Goal: Book appointment/travel/reservation

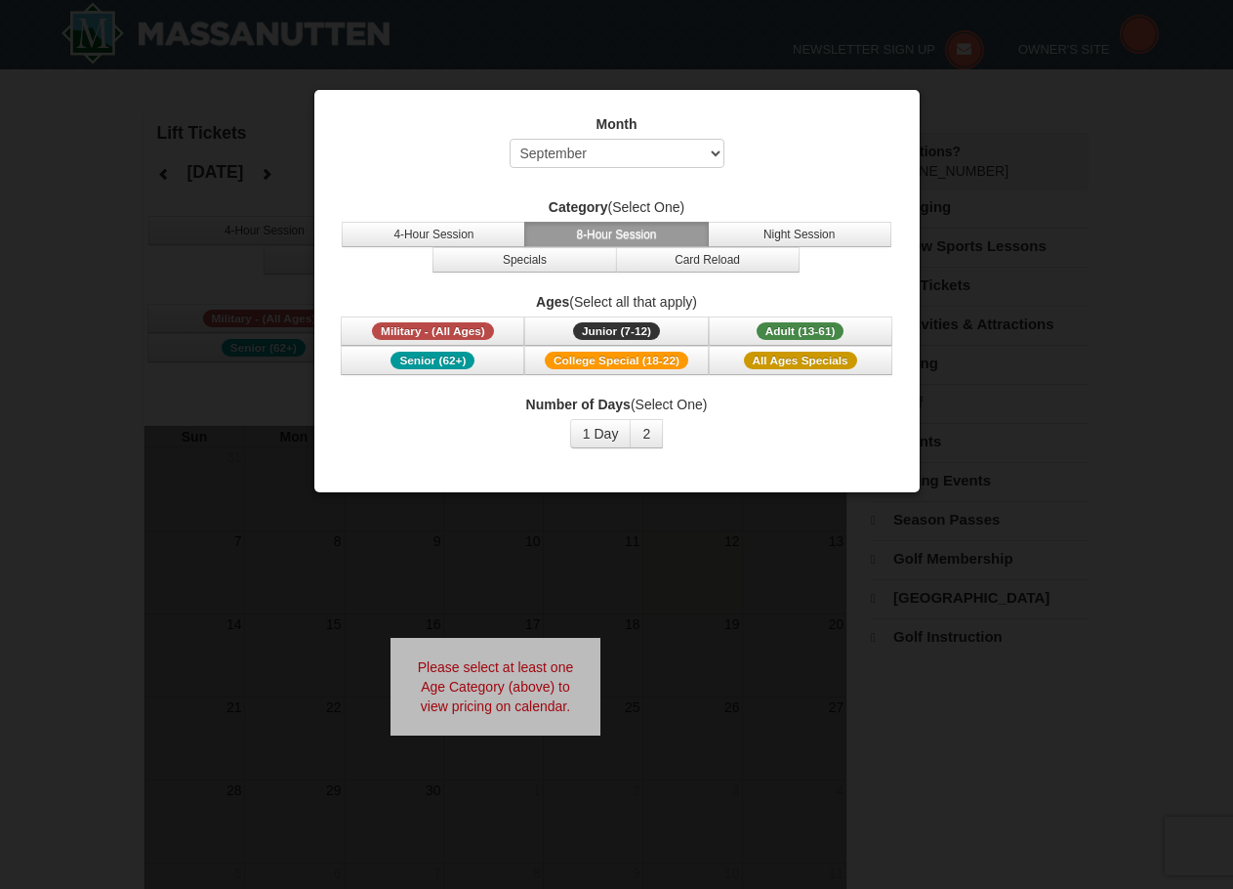
select select "9"
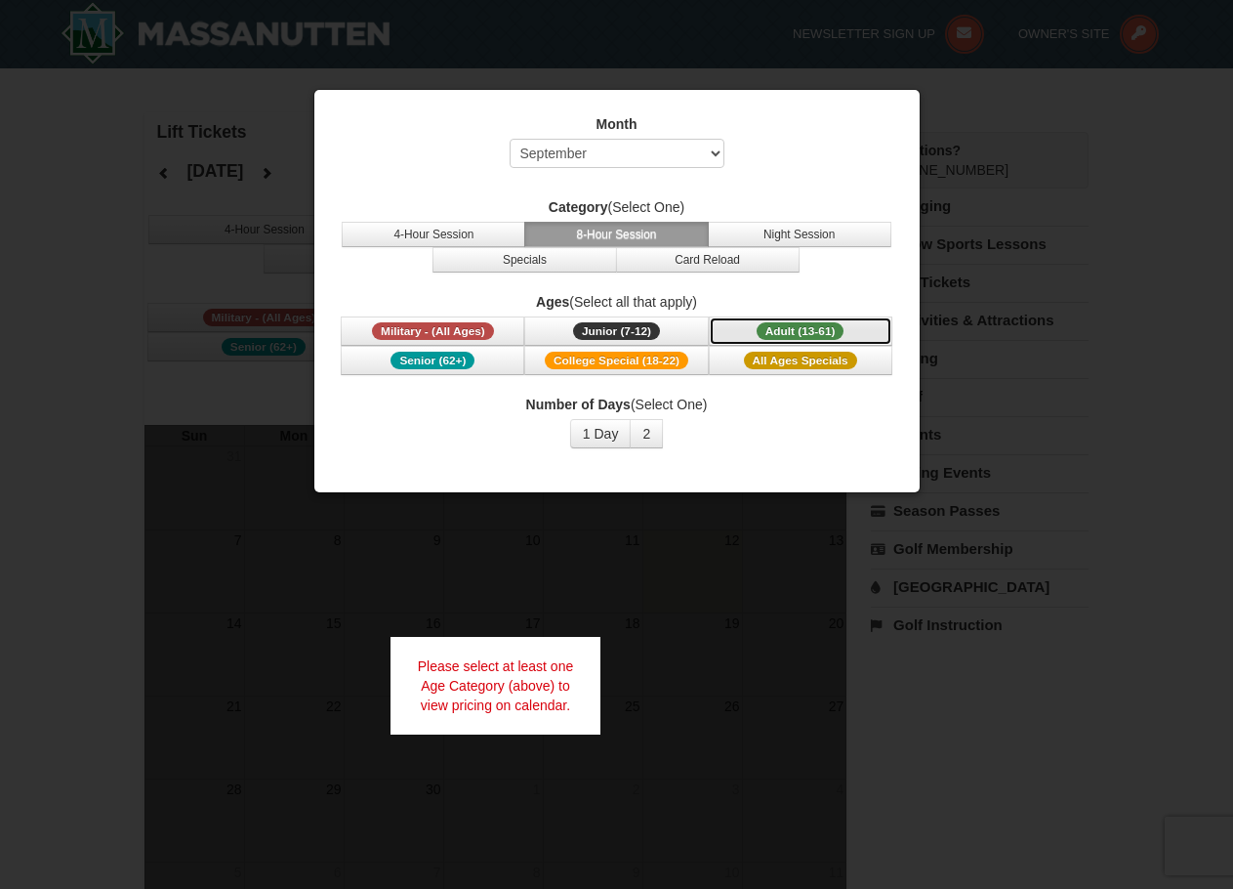
click at [834, 333] on span "Adult (13-61)" at bounding box center [801, 331] width 88 height 18
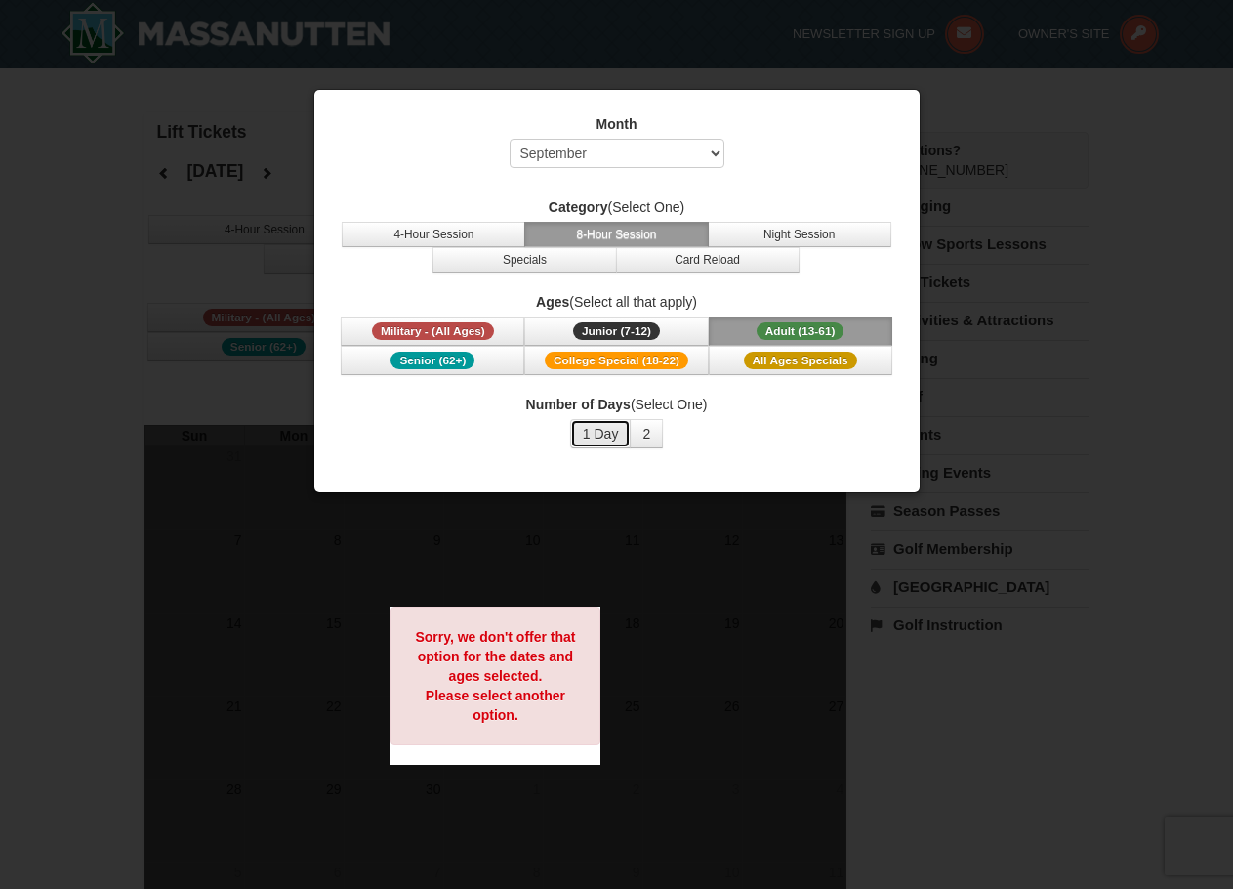
click at [598, 438] on button "1 Day" at bounding box center [601, 433] width 62 height 29
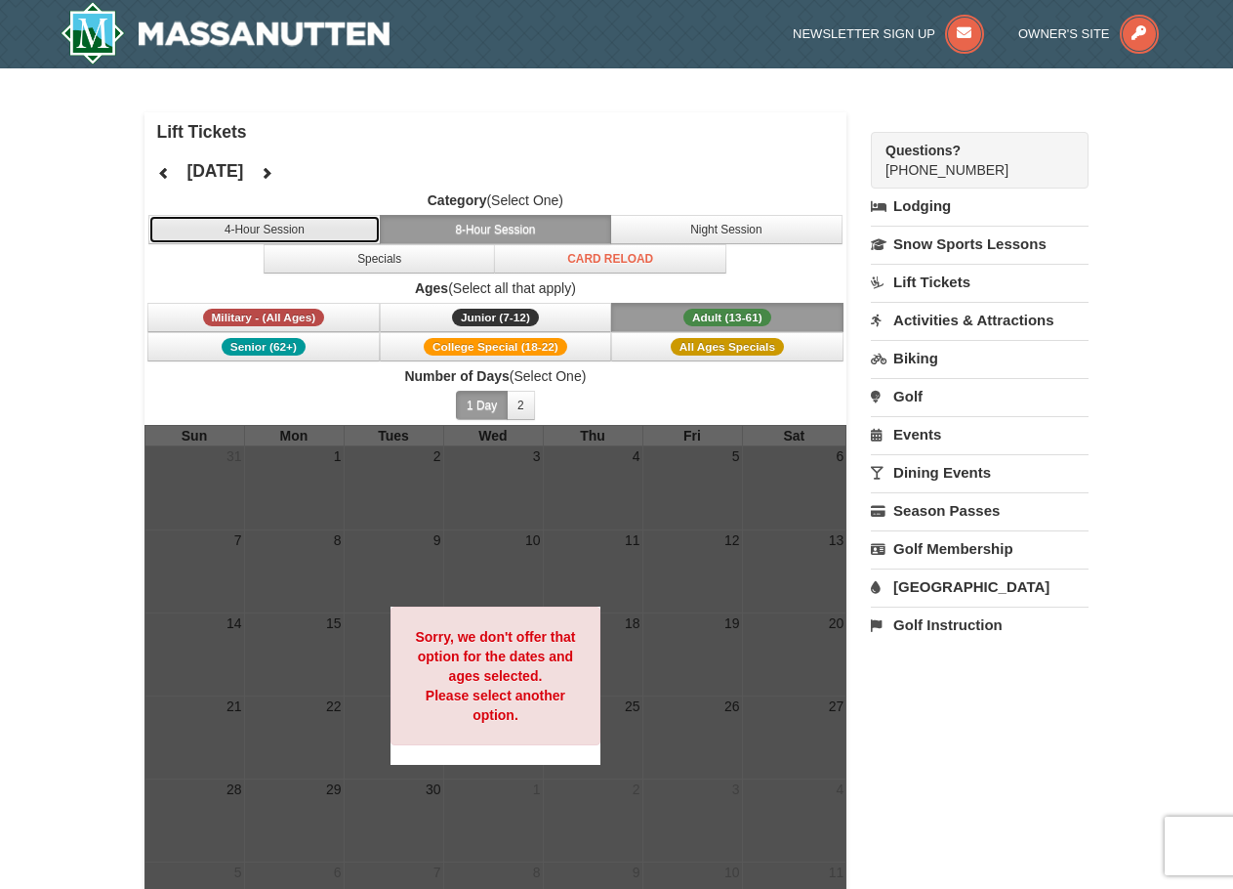
click at [301, 238] on button "4-Hour Session" at bounding box center [264, 229] width 232 height 29
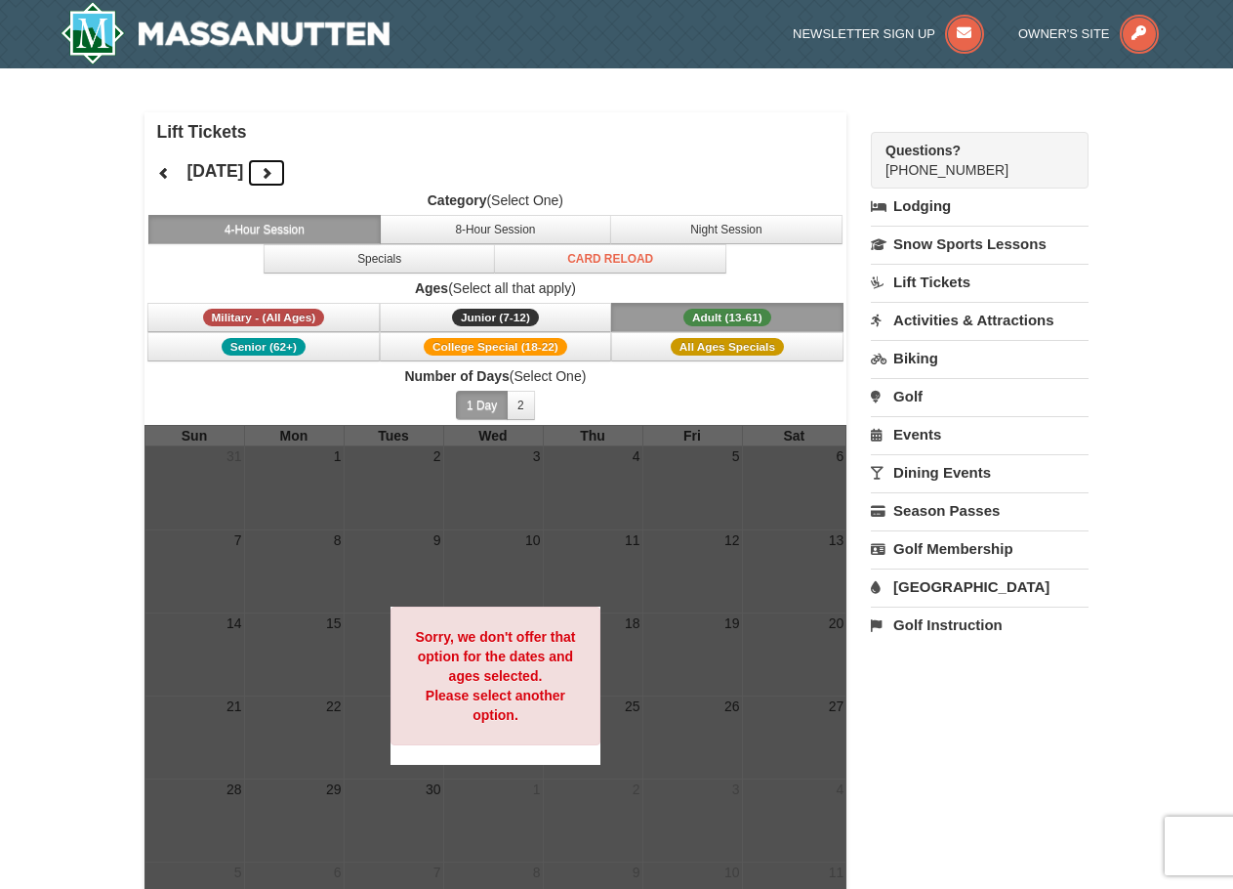
click at [286, 175] on button at bounding box center [266, 172] width 39 height 29
click at [286, 174] on button at bounding box center [266, 172] width 39 height 29
click at [273, 174] on icon at bounding box center [267, 173] width 14 height 14
